Goal: Task Accomplishment & Management: Use online tool/utility

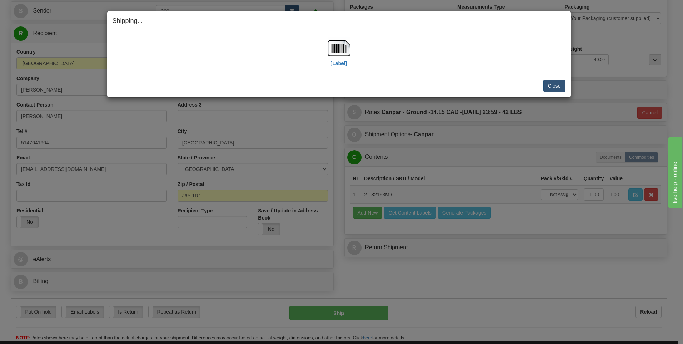
scroll to position [71, 0]
click at [556, 86] on button "Close" at bounding box center [554, 86] width 22 height 12
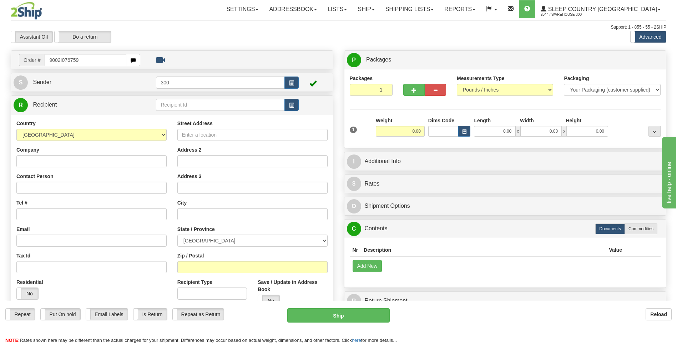
type input "9002I076759"
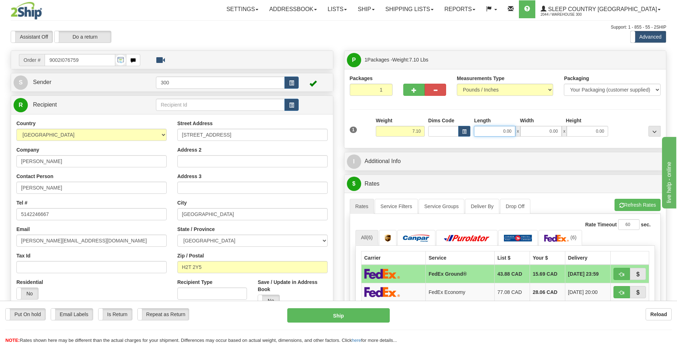
click at [493, 129] on input "0.00" at bounding box center [494, 131] width 41 height 11
type input "0.00"
click at [494, 133] on input "0.00" at bounding box center [494, 131] width 41 height 11
type input "0.00"
click at [558, 325] on div "Put On hold Put On hold Email Labels Email Labels Edit Is Return Is Return Repe…" at bounding box center [338, 326] width 677 height 36
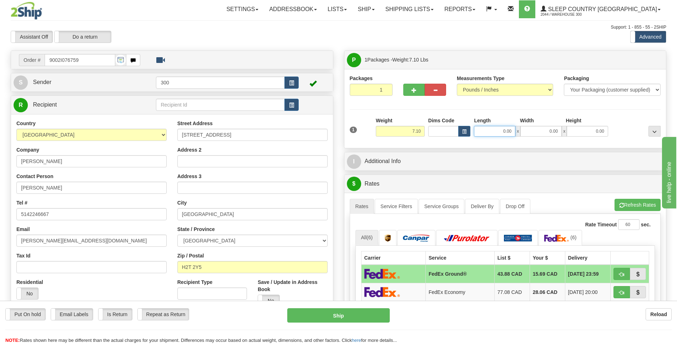
click at [495, 133] on input "0.00" at bounding box center [494, 131] width 41 height 11
type input "4.00"
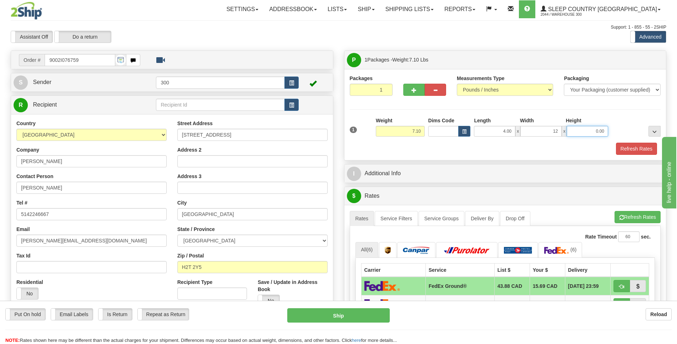
type input "12.00"
type input "10.00"
click at [616, 142] on button "Refresh Rates" at bounding box center [636, 148] width 41 height 12
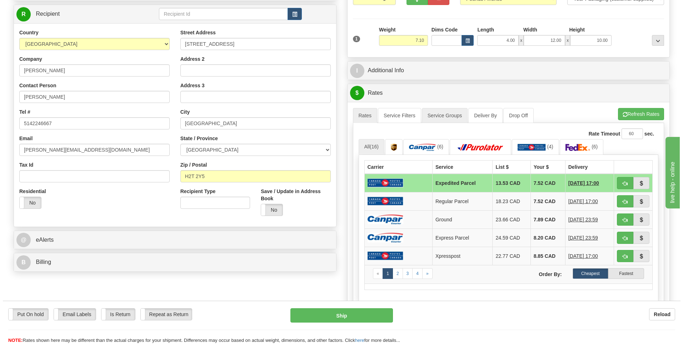
scroll to position [107, 0]
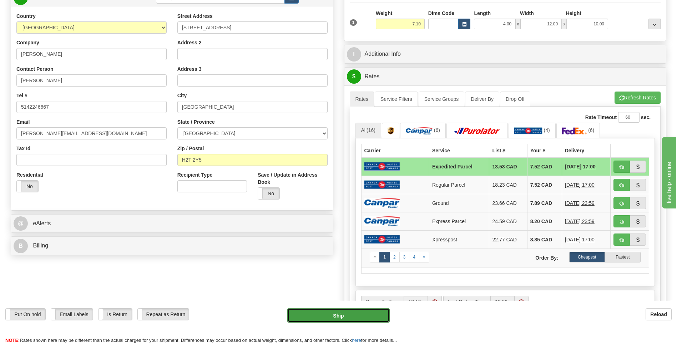
click at [334, 317] on button "Ship" at bounding box center [338, 315] width 102 height 14
type input "DOM.EP"
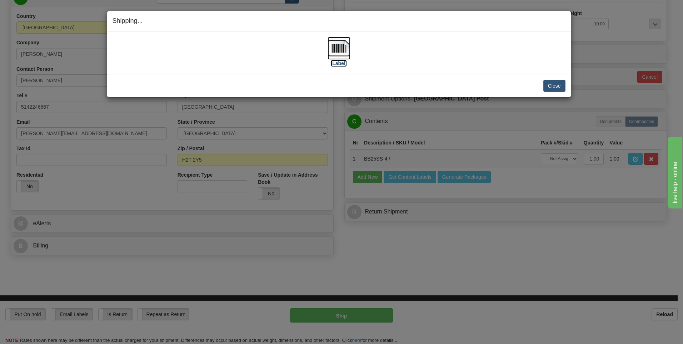
click at [345, 50] on img at bounding box center [338, 48] width 23 height 23
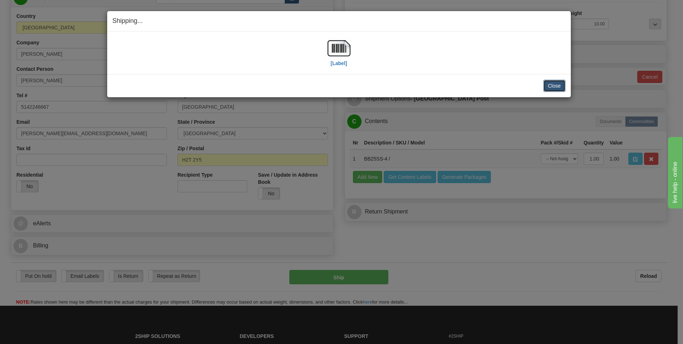
click at [549, 85] on button "Close" at bounding box center [554, 86] width 22 height 12
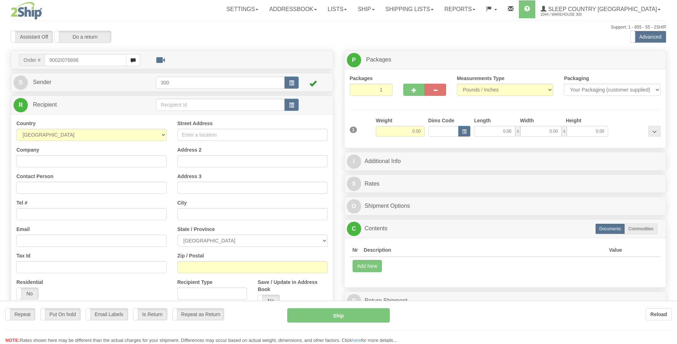
type input "9002I076896"
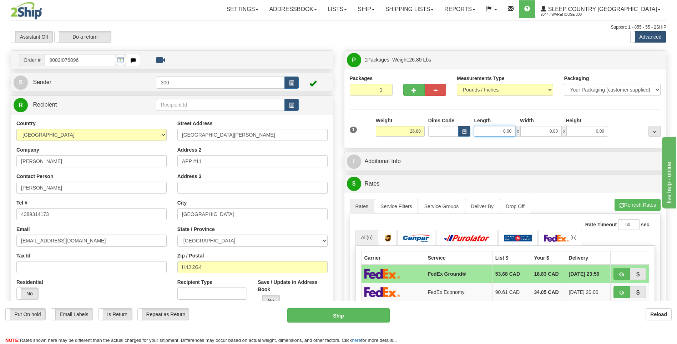
drag, startPoint x: 489, startPoint y: 128, endPoint x: 484, endPoint y: 128, distance: 4.6
click at [487, 128] on input "0.00" at bounding box center [494, 131] width 41 height 11
type input "7.00"
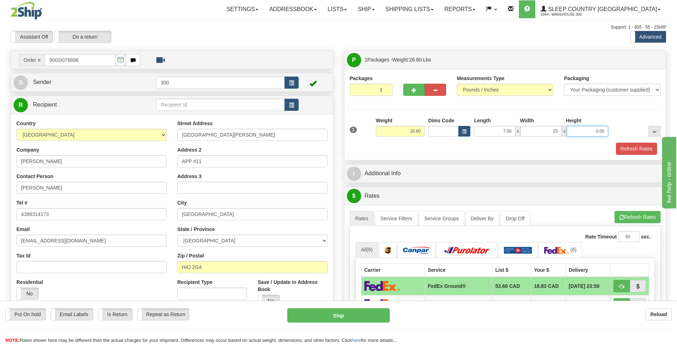
type input "25.00"
type input "16.00"
click at [616, 142] on button "Refresh Rates" at bounding box center [636, 148] width 41 height 12
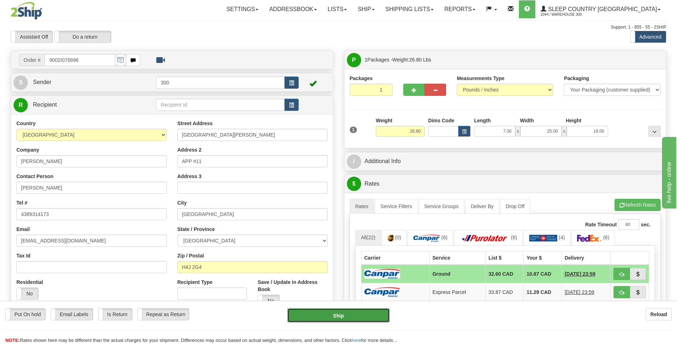
click at [339, 312] on button "Ship" at bounding box center [338, 315] width 102 height 14
type input "1"
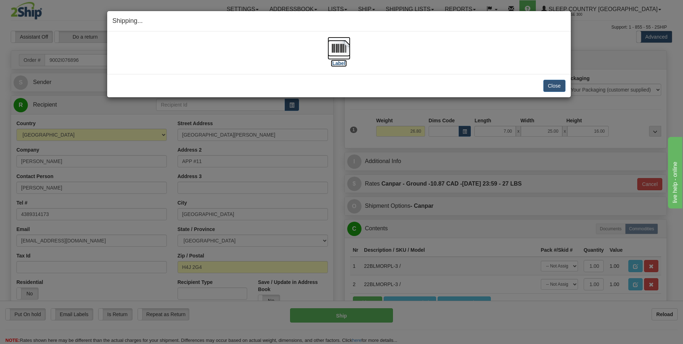
click at [335, 49] on img at bounding box center [338, 48] width 23 height 23
click at [555, 85] on button "Close" at bounding box center [554, 86] width 22 height 12
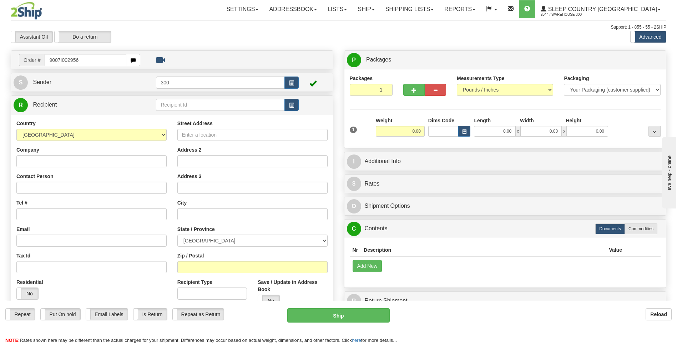
type input "9007I002956"
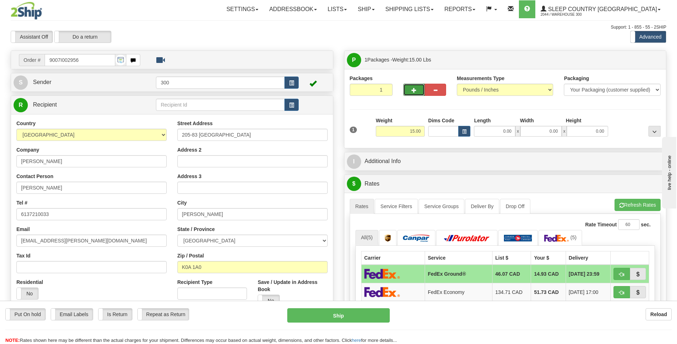
click at [412, 90] on span "button" at bounding box center [414, 90] width 5 height 5
type input "2"
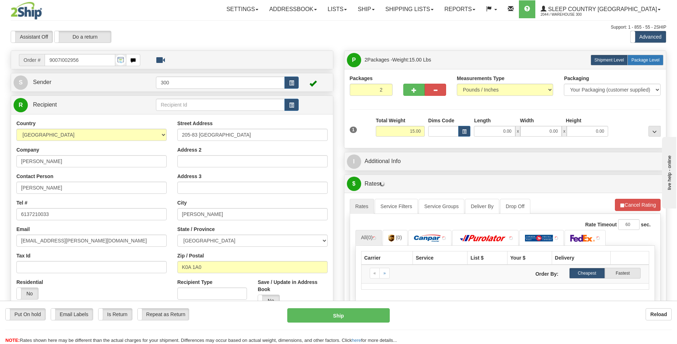
click at [645, 60] on span "Package Level" at bounding box center [646, 59] width 28 height 5
radio input "true"
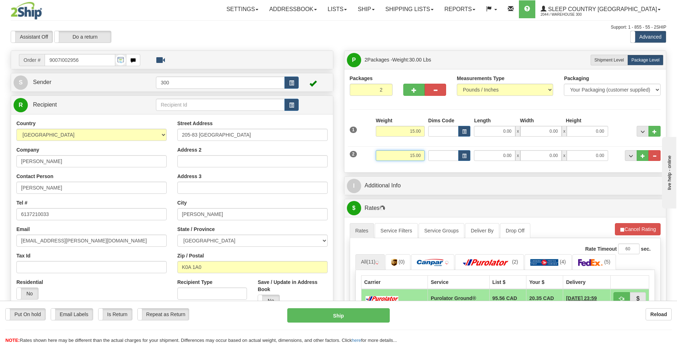
drag, startPoint x: 404, startPoint y: 155, endPoint x: 443, endPoint y: 155, distance: 38.9
click at [443, 155] on div "2 Weight 15.00 Dims Code Length Width Height" at bounding box center [505, 154] width 315 height 24
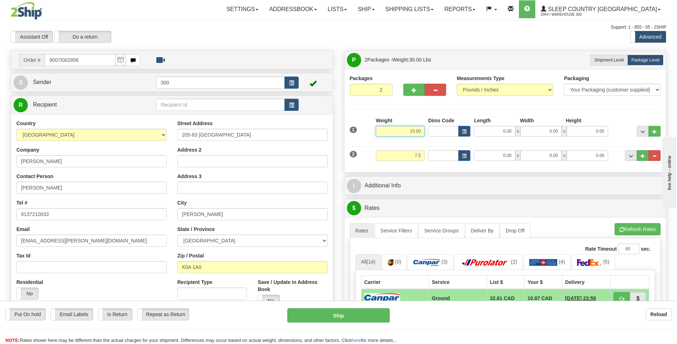
type input "7.50"
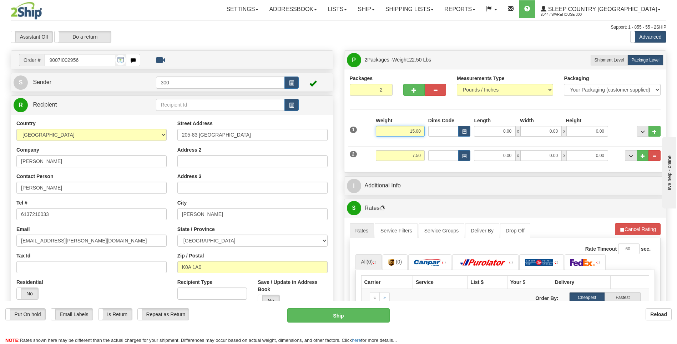
drag, startPoint x: 434, startPoint y: 136, endPoint x: 442, endPoint y: 136, distance: 8.6
click at [442, 136] on div "1 Weight 15.00 Dims Code x x" at bounding box center [505, 129] width 315 height 25
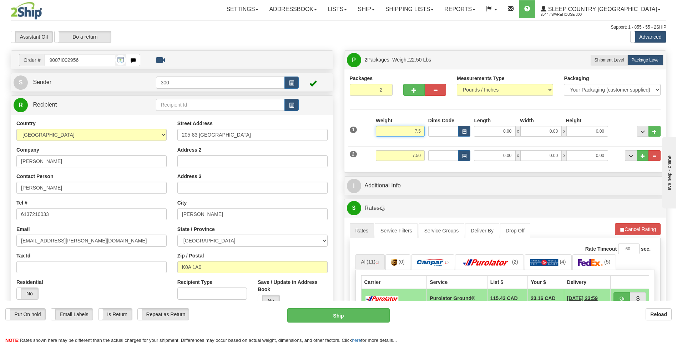
type input "7.50"
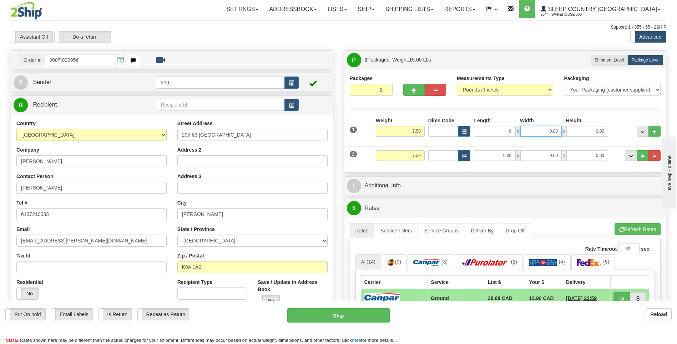
type input "8.00"
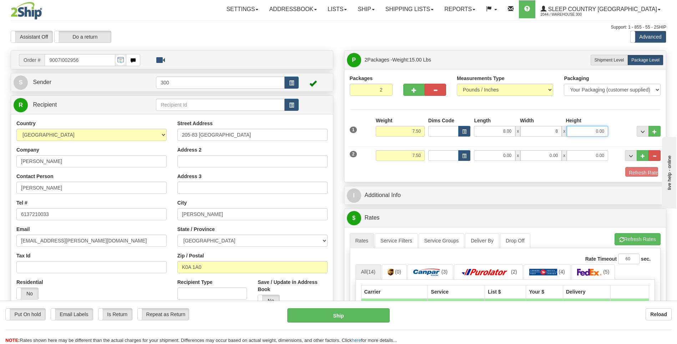
type input "8.00"
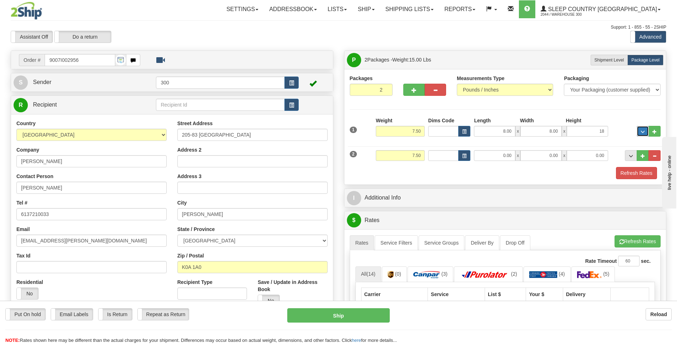
type input "18.00"
type input "8.00"
type input "18.00"
click at [616, 167] on button "Refresh Rates" at bounding box center [636, 173] width 41 height 12
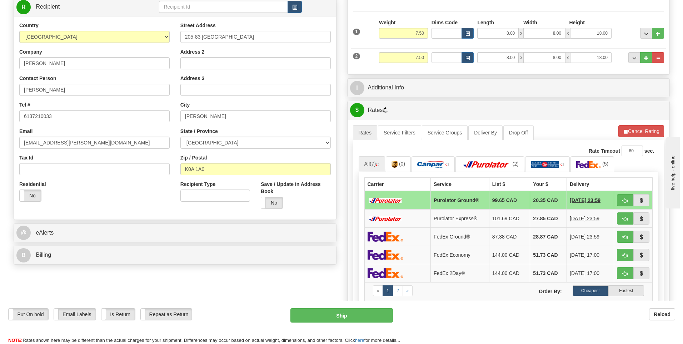
scroll to position [143, 0]
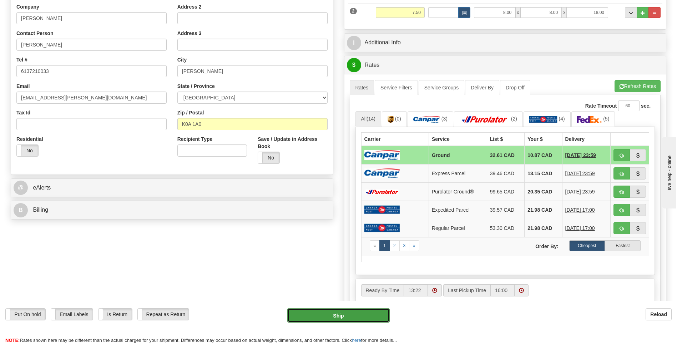
click at [322, 315] on button "Ship" at bounding box center [338, 315] width 102 height 14
type input "1"
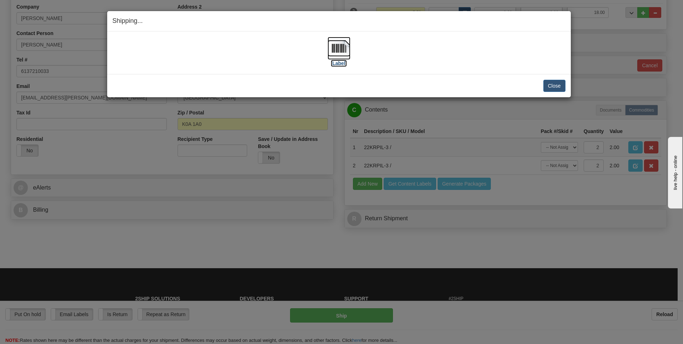
click at [333, 48] on img at bounding box center [338, 48] width 23 height 23
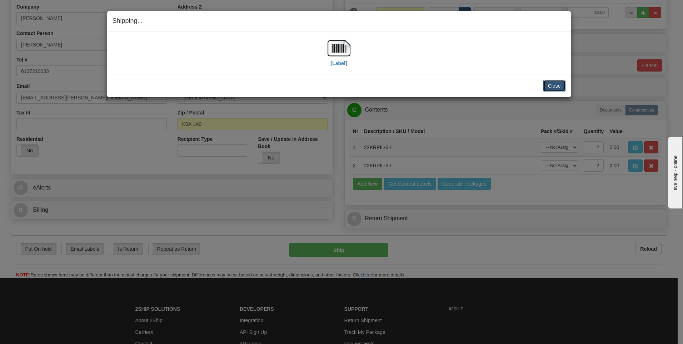
click at [553, 86] on button "Close" at bounding box center [554, 86] width 22 height 12
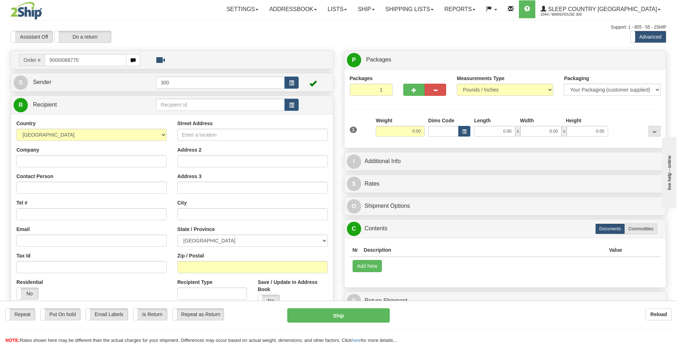
type input "9000I068770"
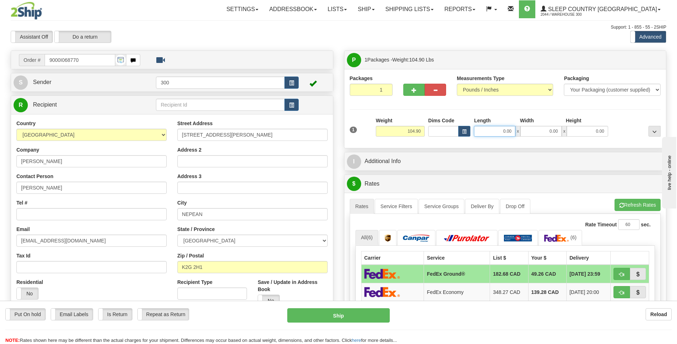
click at [498, 131] on input "0.00" at bounding box center [494, 131] width 41 height 11
click at [498, 131] on input "Length" at bounding box center [494, 131] width 41 height 11
type input "14.50"
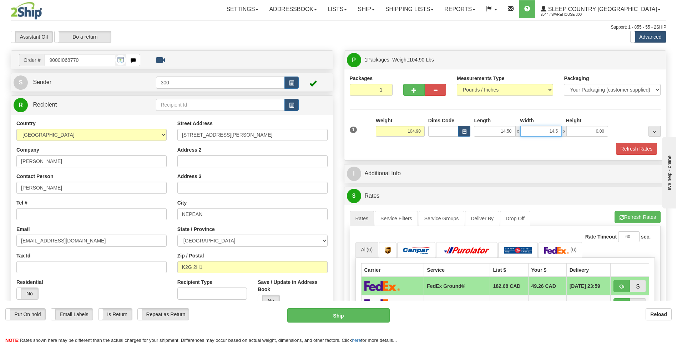
type input "14.50"
type input "64.00"
click at [616, 142] on button "Refresh Rates" at bounding box center [636, 148] width 41 height 12
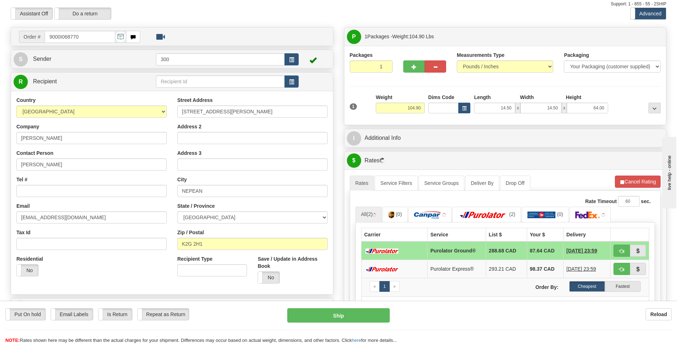
scroll to position [36, 0]
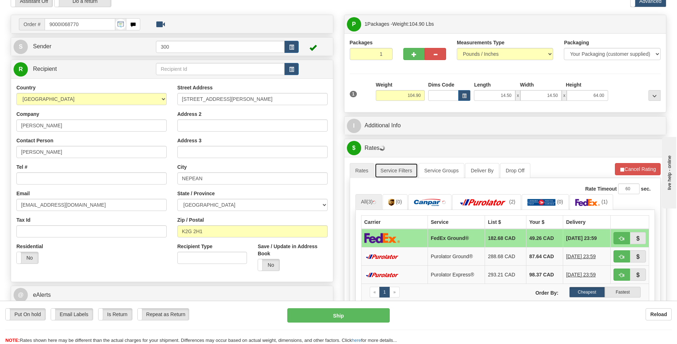
click at [391, 169] on link "Service Filters" at bounding box center [396, 170] width 43 height 15
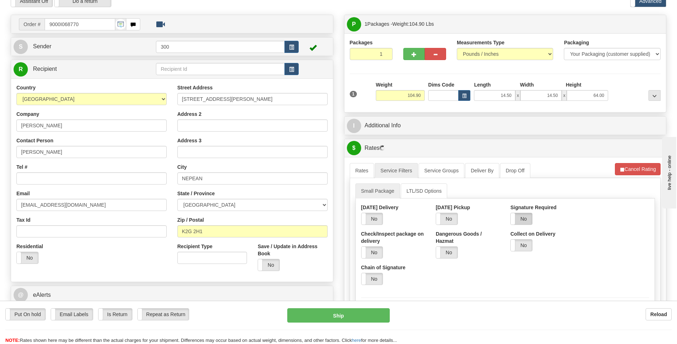
click at [528, 217] on label "No" at bounding box center [521, 218] width 21 height 11
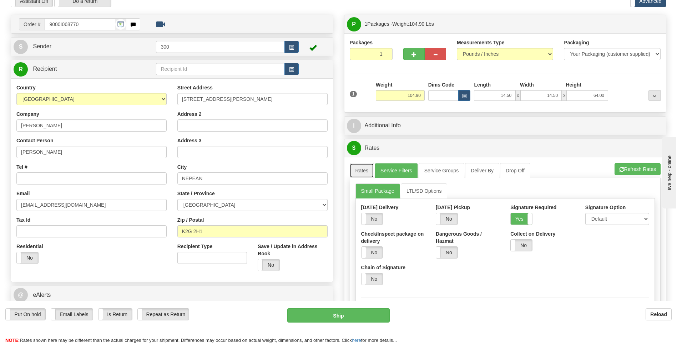
click at [364, 170] on link "Rates" at bounding box center [362, 170] width 25 height 15
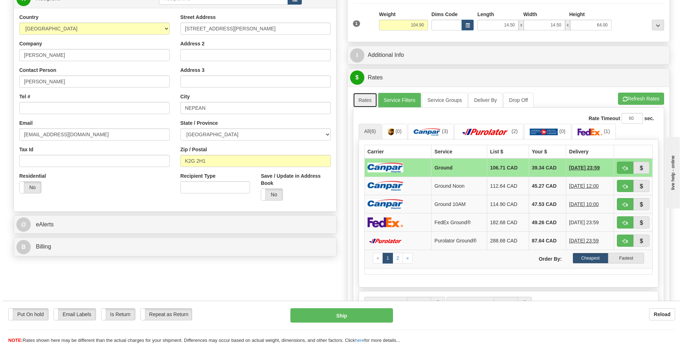
scroll to position [107, 0]
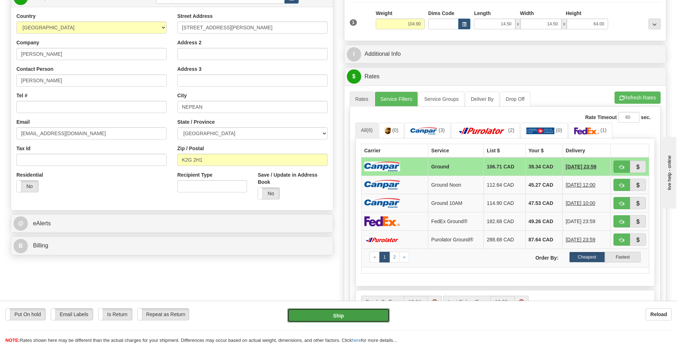
click at [329, 317] on button "Ship" at bounding box center [338, 315] width 102 height 14
type input "1"
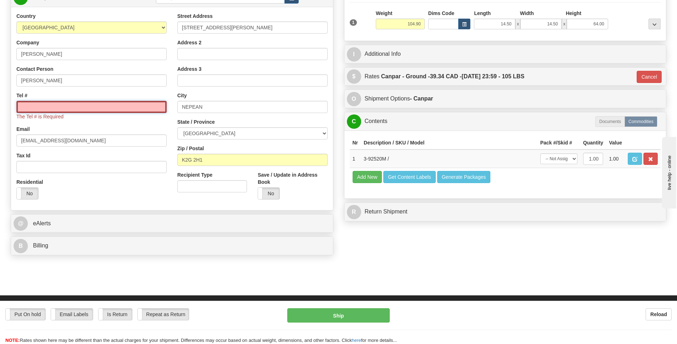
click at [40, 107] on input "Tel #" at bounding box center [91, 107] width 150 height 12
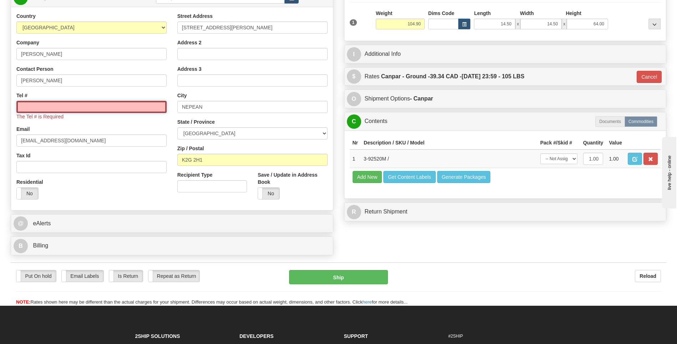
type input "5146956376"
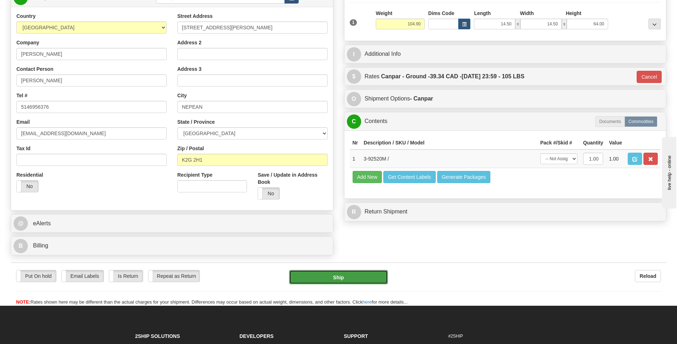
click at [336, 279] on button "Ship" at bounding box center [338, 277] width 99 height 14
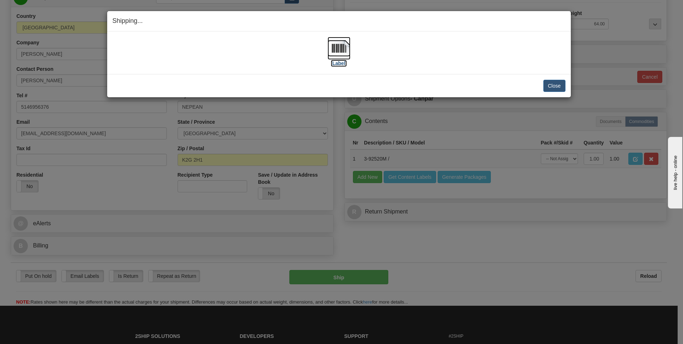
click at [340, 49] on img at bounding box center [338, 48] width 23 height 23
click at [550, 84] on button "Close" at bounding box center [554, 86] width 22 height 12
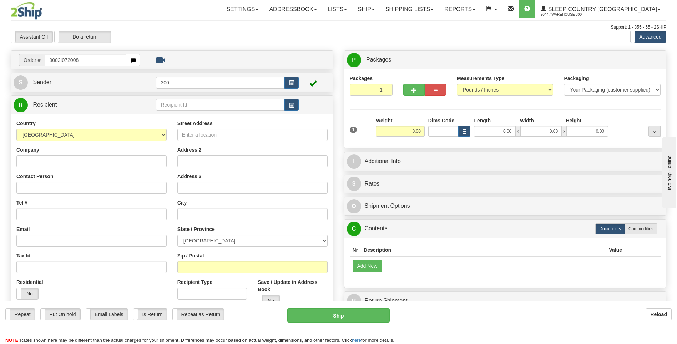
type input "9002I072008"
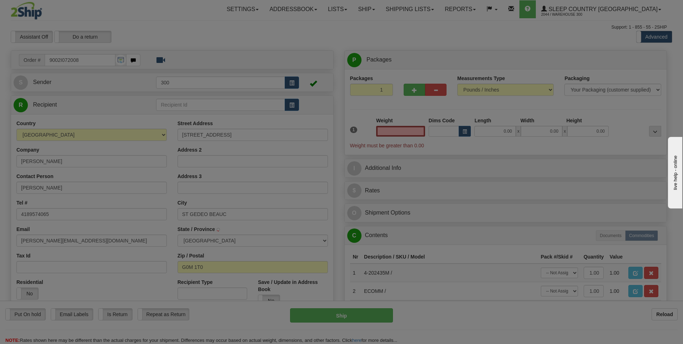
type input "SAINT-[PERSON_NAME]-DE-BEAUCE"
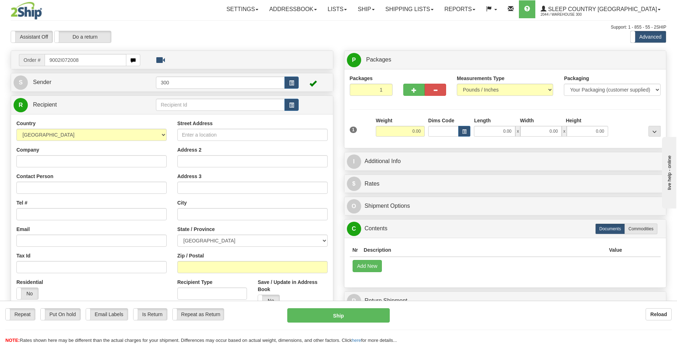
type input "9002I072008"
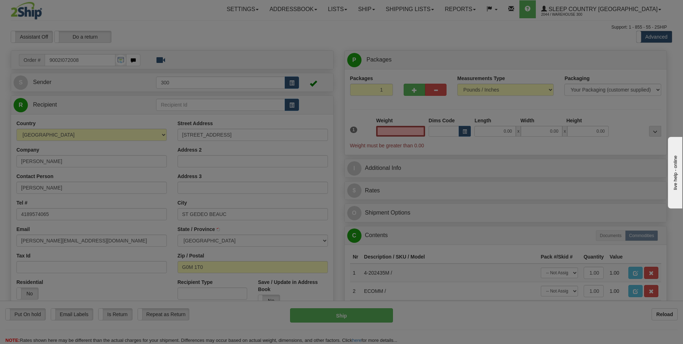
type input "SAINT-[PERSON_NAME]-DE-BEAUCE"
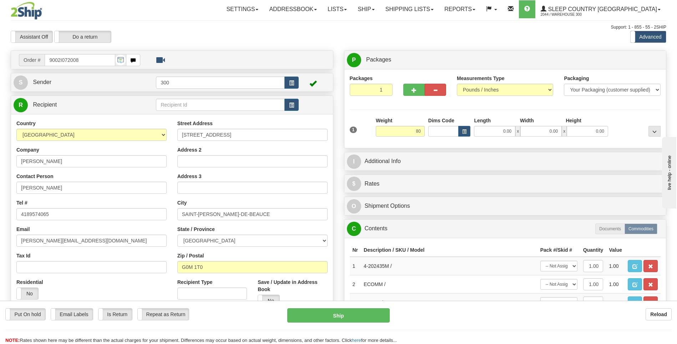
type input "80.00"
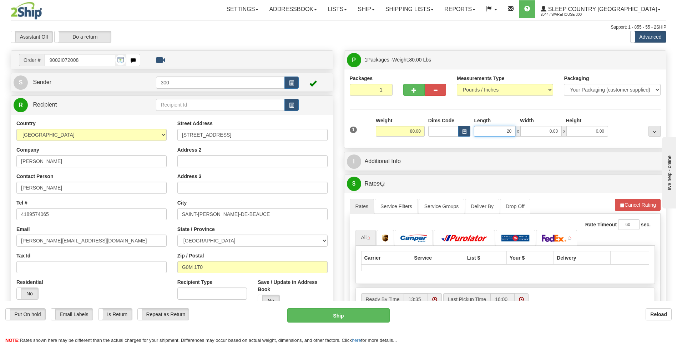
type input "20.00"
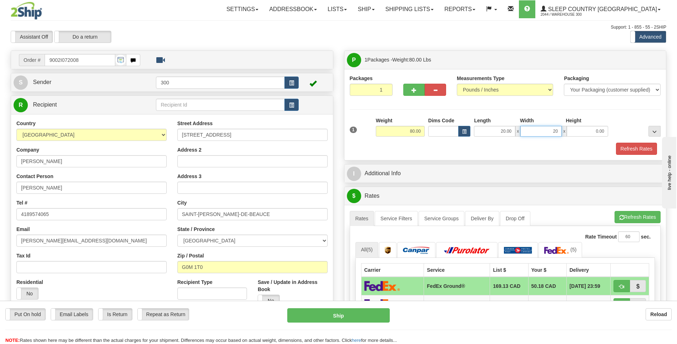
type input "20.00"
type input "44.00"
click at [616, 142] on button "Refresh Rates" at bounding box center [636, 148] width 41 height 12
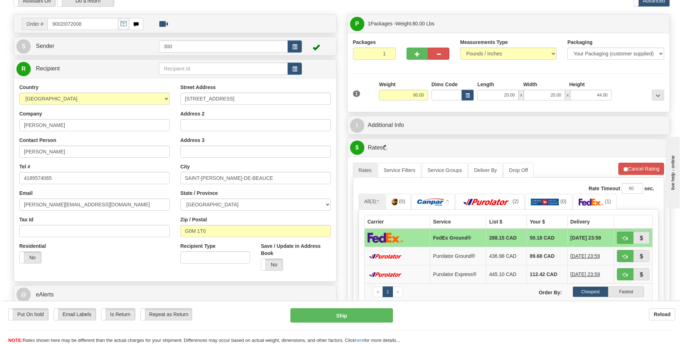
scroll to position [143, 0]
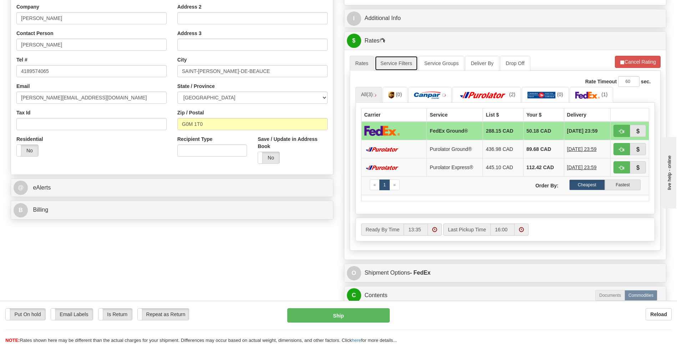
click at [383, 62] on link "Service Filters" at bounding box center [396, 63] width 43 height 15
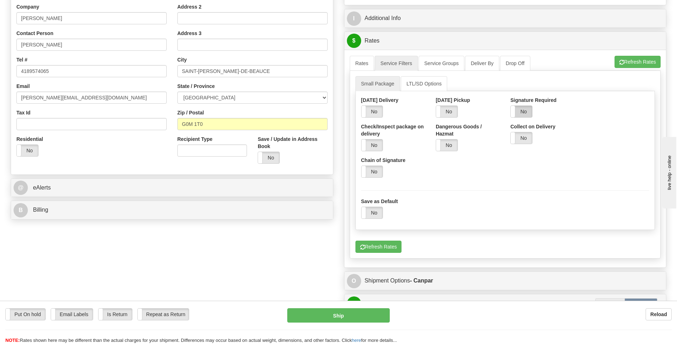
click at [525, 111] on label "No" at bounding box center [521, 111] width 21 height 11
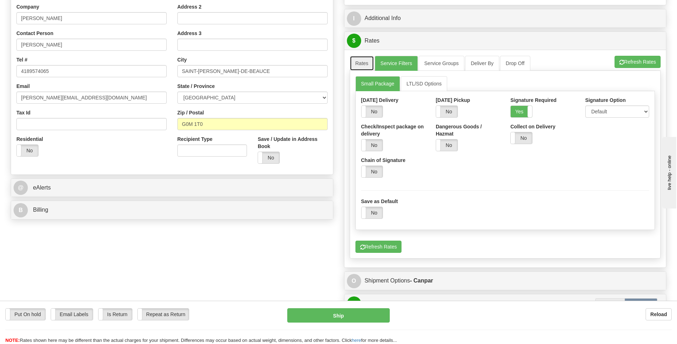
click at [360, 64] on link "Rates" at bounding box center [362, 63] width 25 height 15
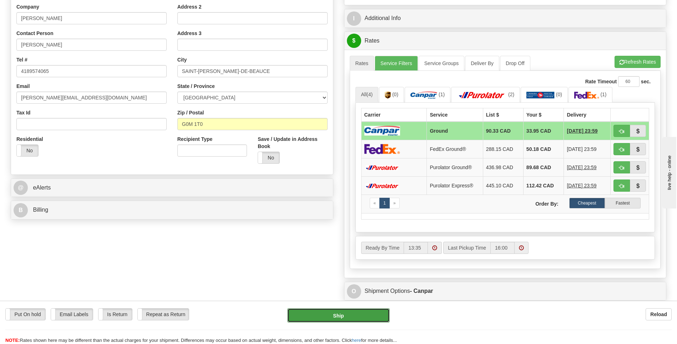
click at [320, 316] on button "Ship" at bounding box center [338, 315] width 102 height 14
type input "1"
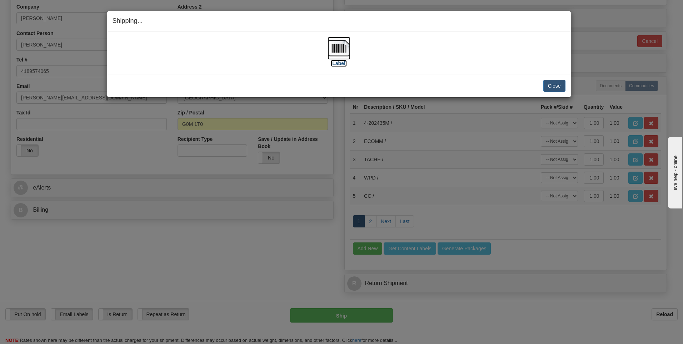
click at [337, 47] on img at bounding box center [338, 48] width 23 height 23
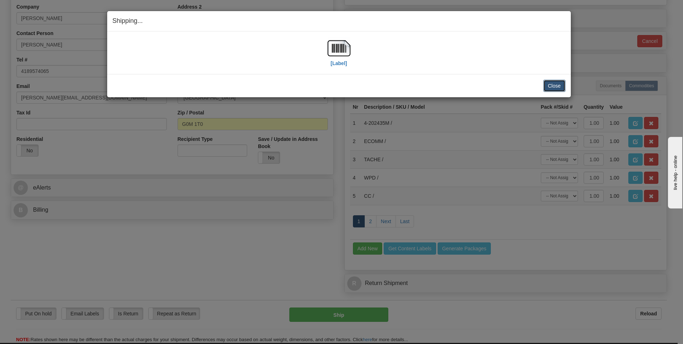
click at [558, 84] on button "Close" at bounding box center [554, 86] width 22 height 12
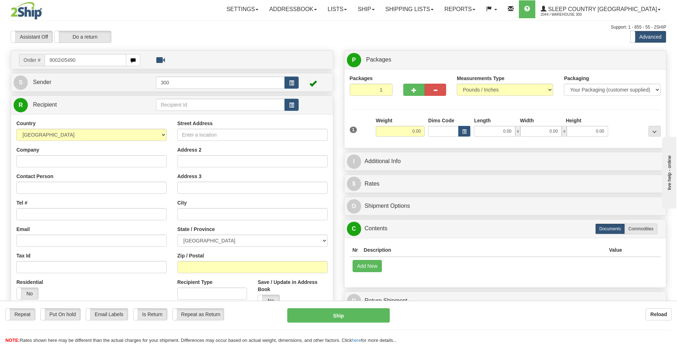
type input "9002i054901"
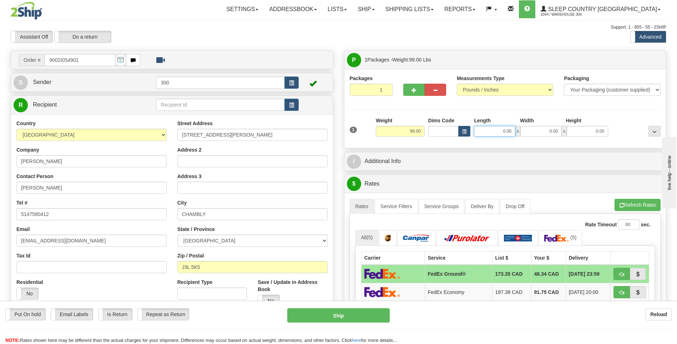
click at [493, 134] on input "0.00" at bounding box center [494, 131] width 41 height 11
type input "6.50"
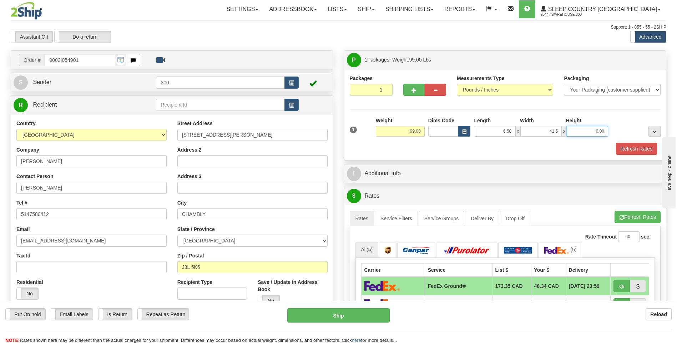
type input "41.50"
type input "61.00"
click at [616, 142] on button "Refresh Rates" at bounding box center [636, 148] width 41 height 12
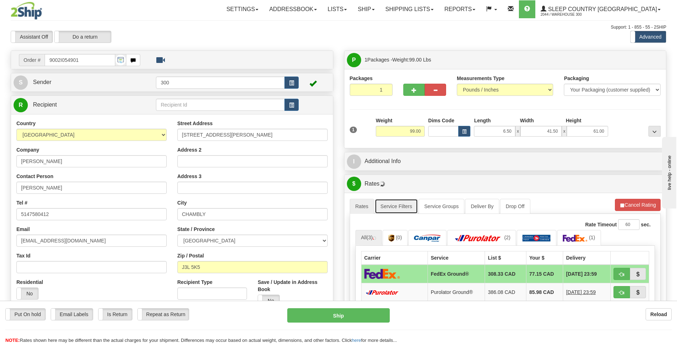
click at [394, 208] on link "Service Filters" at bounding box center [396, 206] width 43 height 15
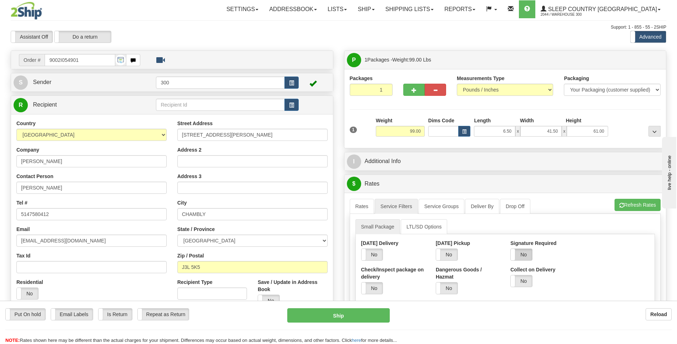
click at [520, 254] on label "No" at bounding box center [521, 254] width 21 height 11
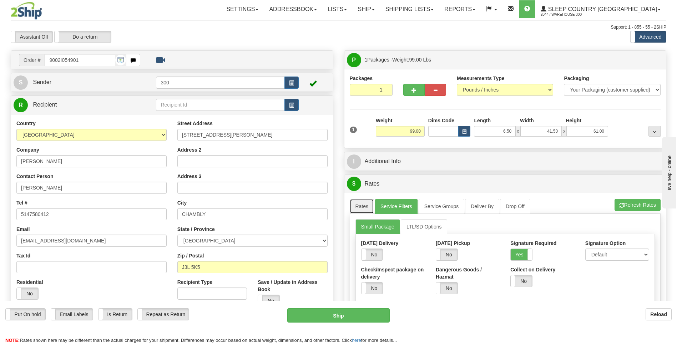
click at [359, 205] on link "Rates" at bounding box center [362, 206] width 25 height 15
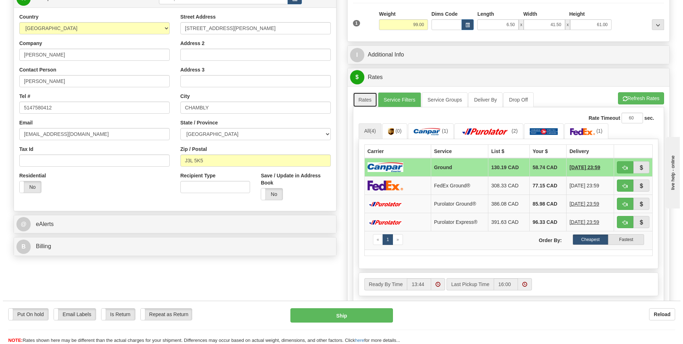
scroll to position [107, 0]
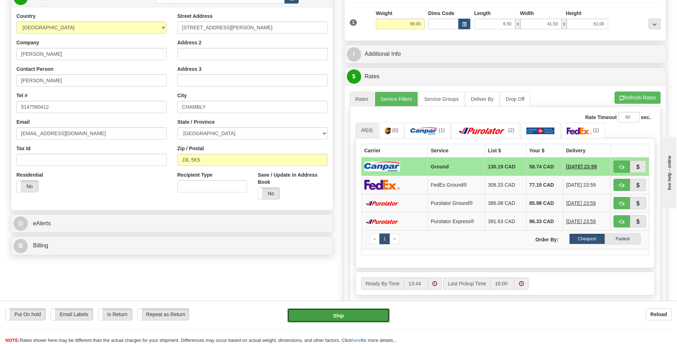
click at [333, 317] on button "Ship" at bounding box center [338, 315] width 102 height 14
type input "1"
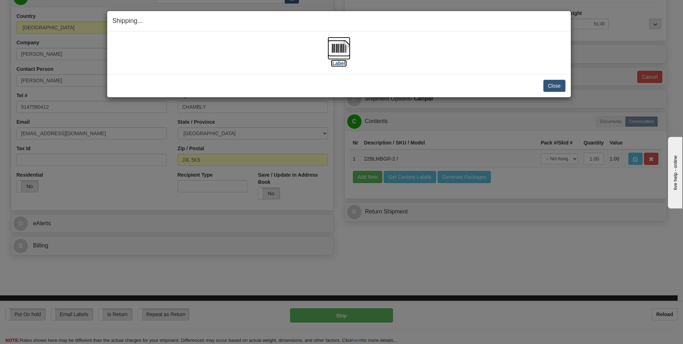
click at [333, 46] on img at bounding box center [338, 48] width 23 height 23
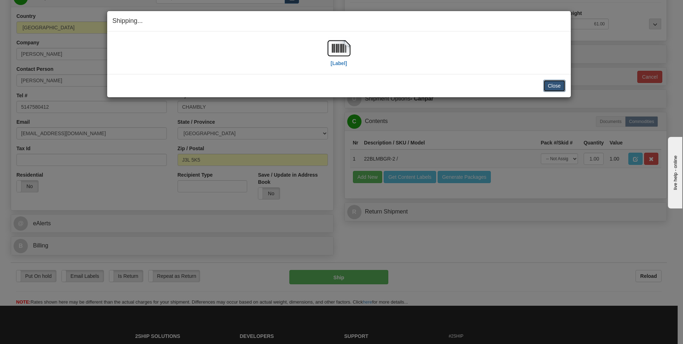
click at [557, 84] on button "Close" at bounding box center [554, 86] width 22 height 12
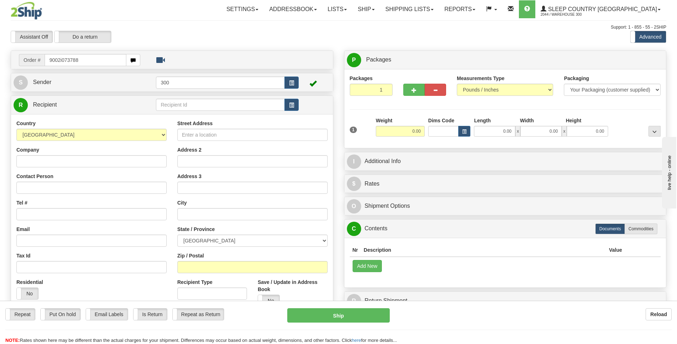
type input "9002i073788"
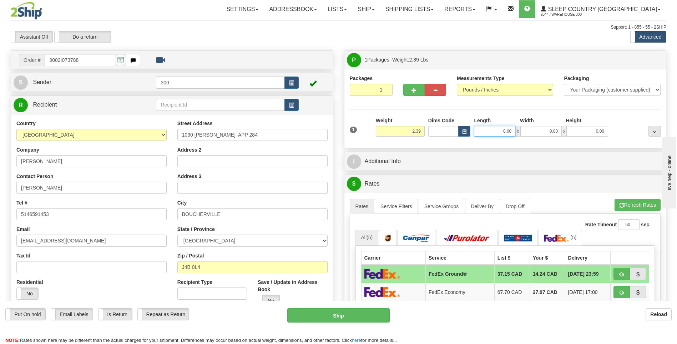
click at [484, 131] on input "0.00" at bounding box center [494, 131] width 41 height 11
type input "8.50"
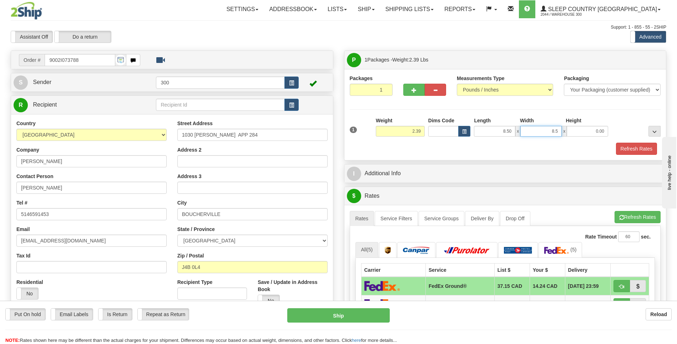
type input "8.50"
type input "9.00"
click at [616, 142] on button "Refresh Rates" at bounding box center [636, 148] width 41 height 12
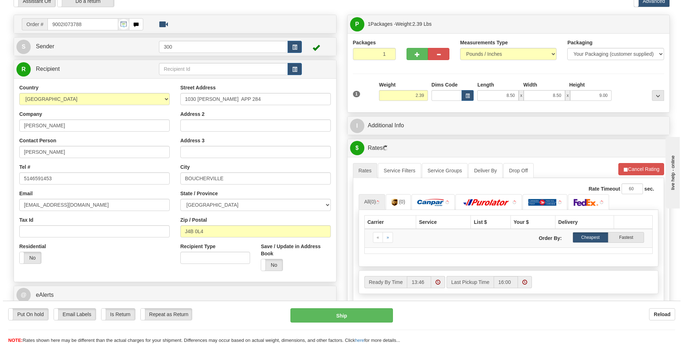
scroll to position [71, 0]
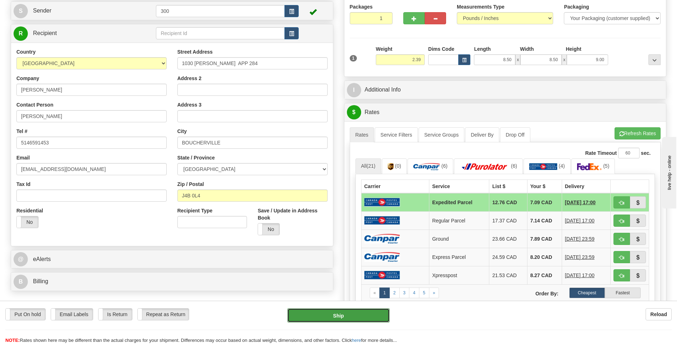
click at [327, 317] on button "Ship" at bounding box center [338, 315] width 102 height 14
type input "DOM.EP"
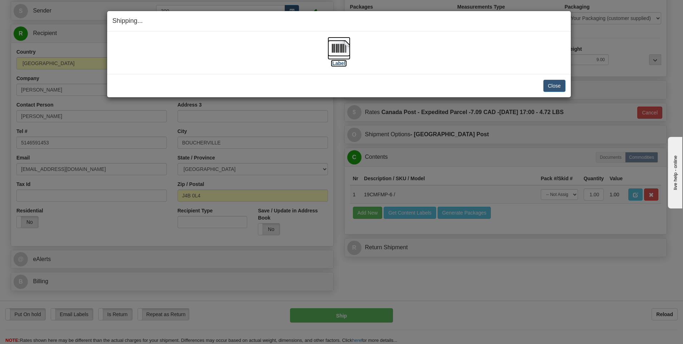
click at [340, 46] on img at bounding box center [338, 48] width 23 height 23
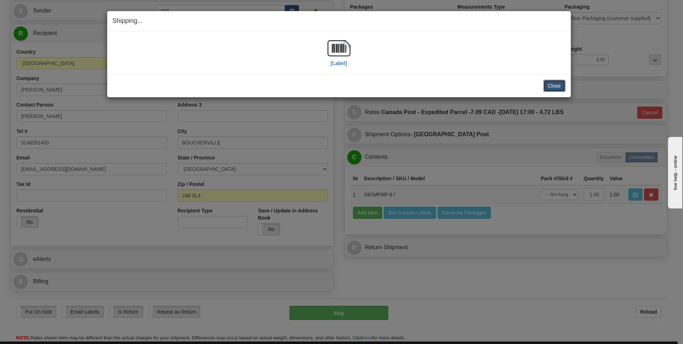
click at [555, 85] on button "Close" at bounding box center [554, 86] width 22 height 12
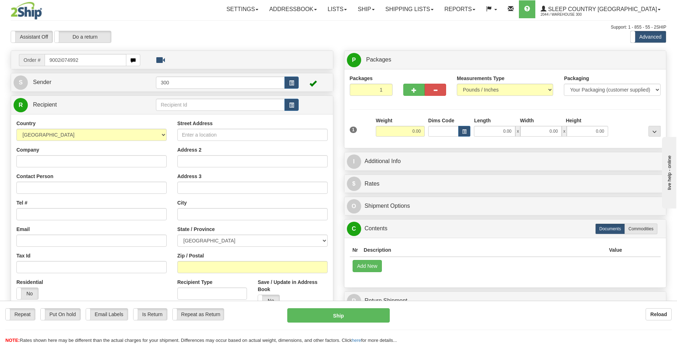
type input "9002i074992"
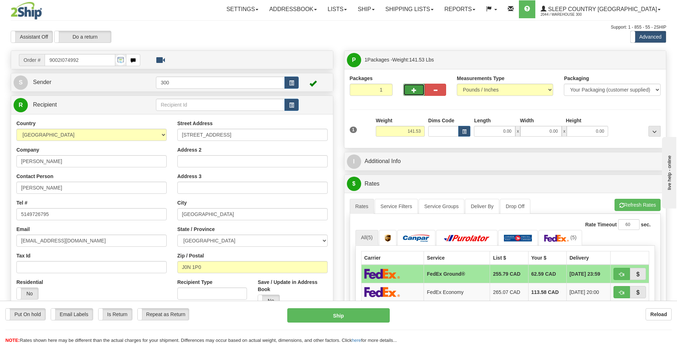
click at [414, 93] on button "button" at bounding box center [414, 90] width 21 height 12
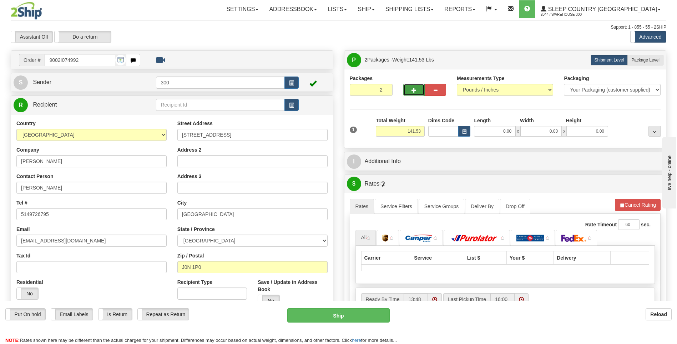
click at [414, 91] on span "button" at bounding box center [414, 90] width 5 height 5
type input "3"
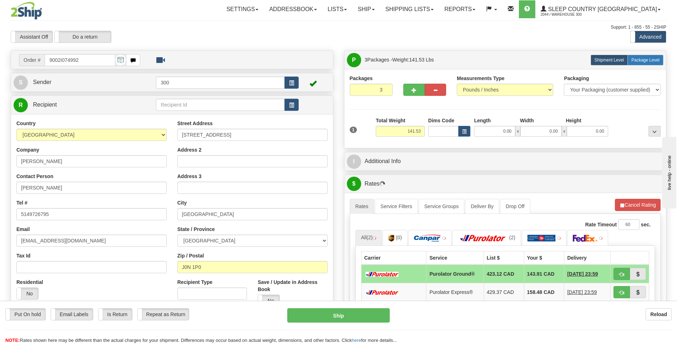
click at [640, 59] on span "Package Level" at bounding box center [646, 59] width 28 height 5
radio input "true"
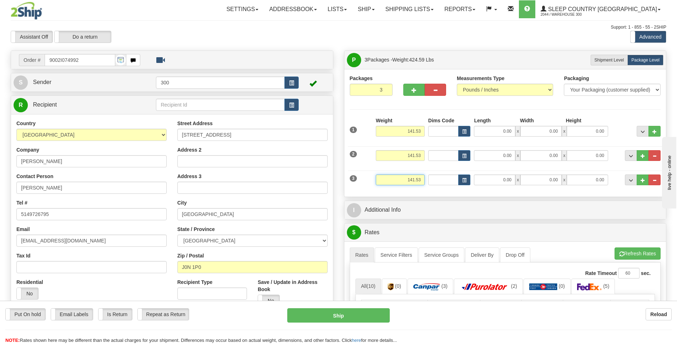
drag, startPoint x: 407, startPoint y: 180, endPoint x: 426, endPoint y: 179, distance: 18.9
click at [426, 179] on div "Weight 141.53" at bounding box center [400, 182] width 52 height 16
type input "5"
type input "21.53"
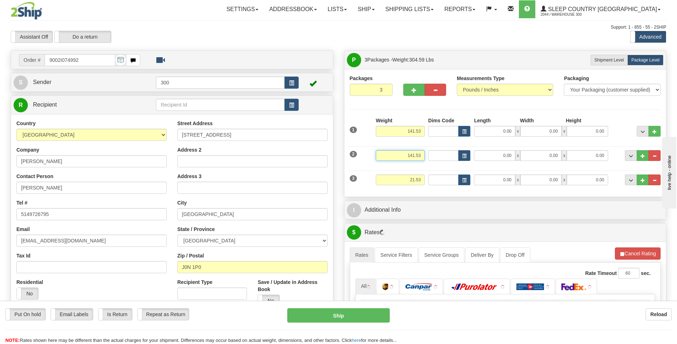
drag, startPoint x: 406, startPoint y: 155, endPoint x: 428, endPoint y: 155, distance: 21.8
click at [428, 155] on div "2 Weight 141.53 Dims Code Length Width 0.00" at bounding box center [505, 154] width 315 height 24
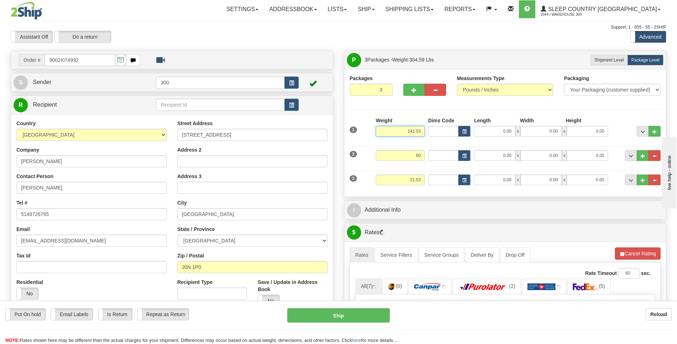
type input "60.00"
drag, startPoint x: 399, startPoint y: 132, endPoint x: 453, endPoint y: 121, distance: 55.1
click at [446, 126] on div "1 Weight 141.53 Dims Code x" at bounding box center [505, 129] width 315 height 25
type input "60.00"
type input "15.00"
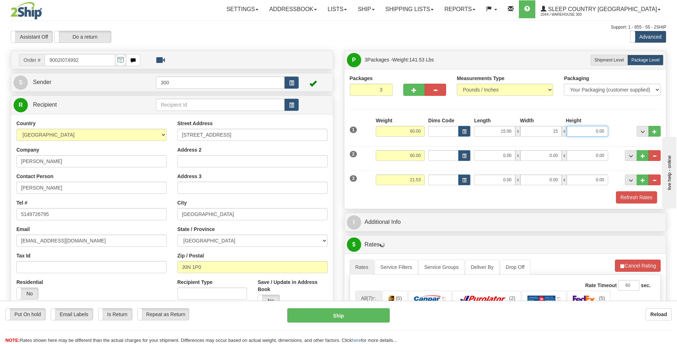
type input "15.00"
type input "42.00"
type input "15.00"
type input "77.00"
type input "9.00"
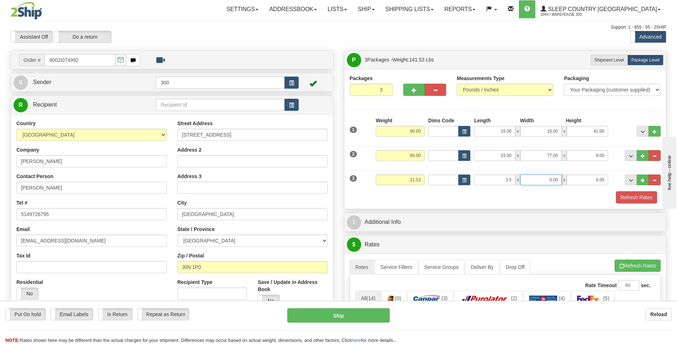
type input "3.50"
type input "24.50"
type input "64.00"
click at [640, 200] on button "Refresh Rates" at bounding box center [636, 197] width 41 height 12
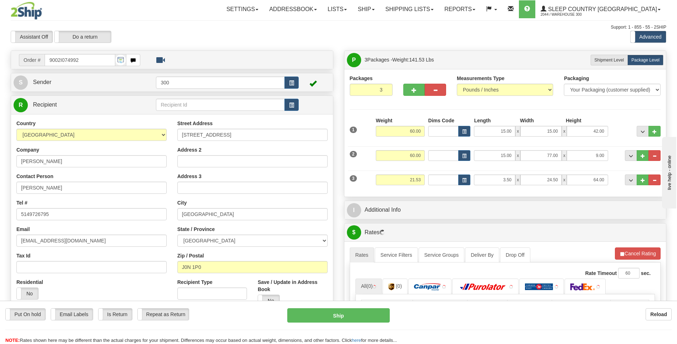
scroll to position [36, 0]
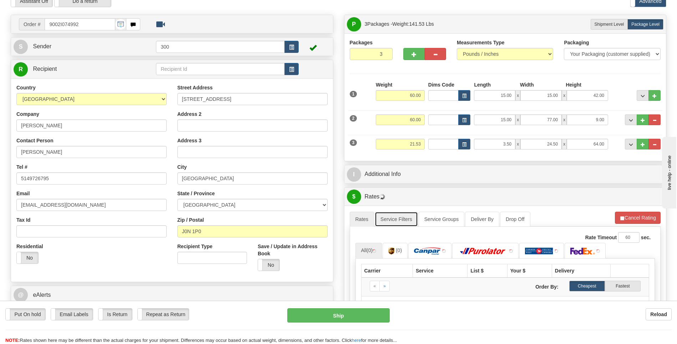
click at [382, 217] on link "Service Filters" at bounding box center [396, 218] width 43 height 15
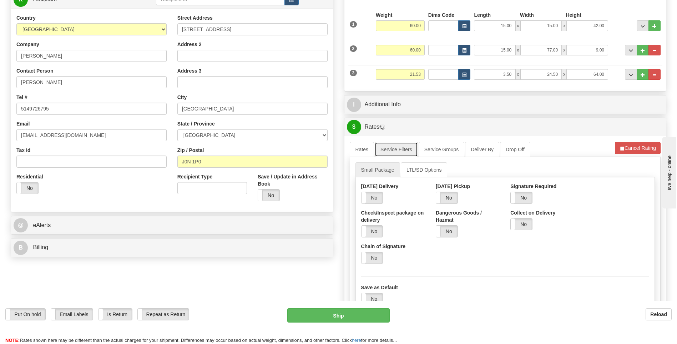
scroll to position [107, 0]
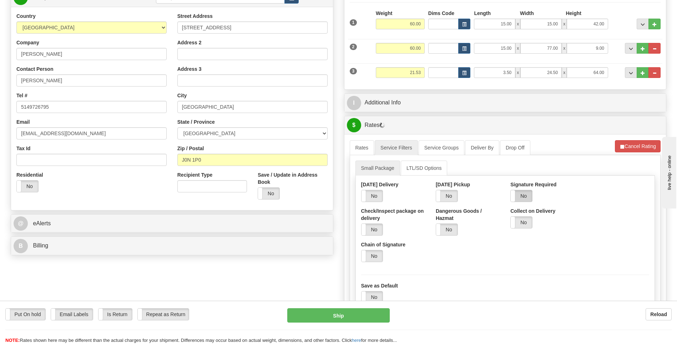
click at [522, 199] on label "No" at bounding box center [521, 195] width 21 height 11
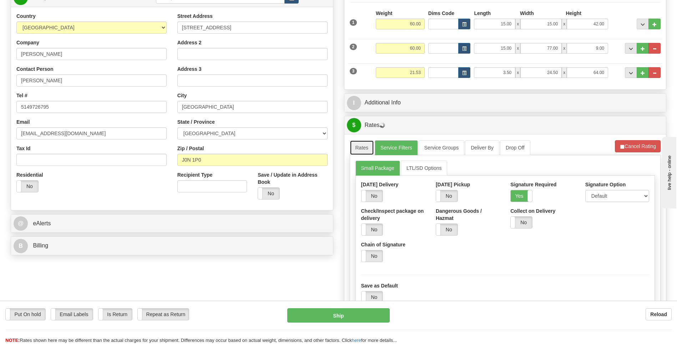
click at [365, 149] on link "Rates" at bounding box center [362, 147] width 25 height 15
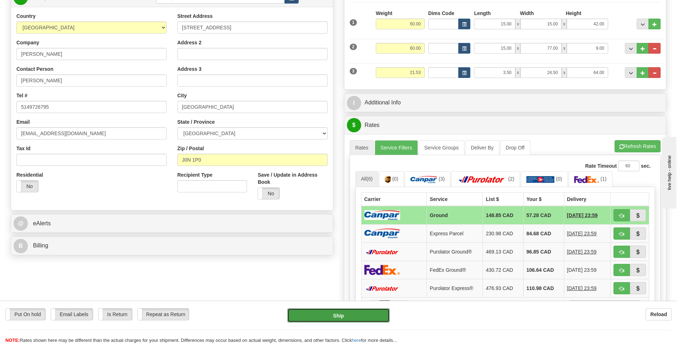
click at [338, 313] on button "Ship" at bounding box center [338, 315] width 102 height 14
type input "1"
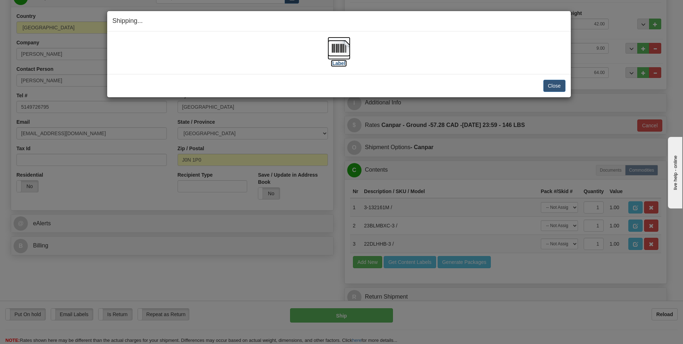
click at [339, 43] on img at bounding box center [338, 48] width 23 height 23
